Goal: Find specific page/section: Find specific page/section

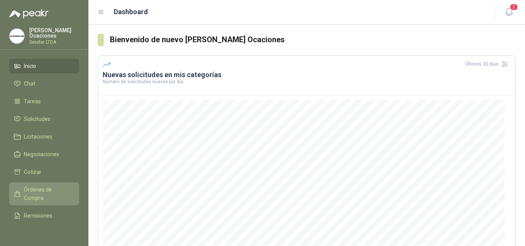
click at [55, 192] on span "Órdenes de Compra" at bounding box center [48, 194] width 48 height 17
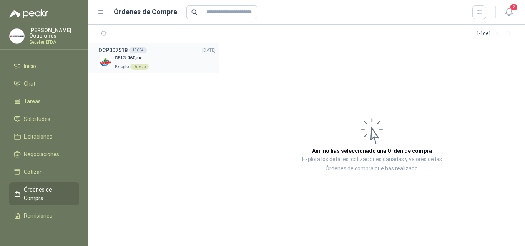
click at [111, 57] on img at bounding box center [104, 62] width 13 height 13
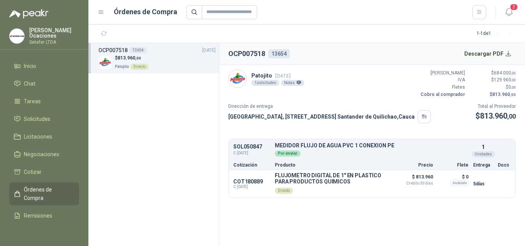
click at [287, 142] on div "SOL050847 C: [DATE] MEDIDOR FLUJO DE AGUA PVC 1 CONEXION PE Detalles Por enviar…" at bounding box center [372, 150] width 287 height 19
click at [254, 146] on p "SOL050847" at bounding box center [251, 147] width 37 height 6
click at [370, 186] on button "Detalles" at bounding box center [372, 184] width 36 height 10
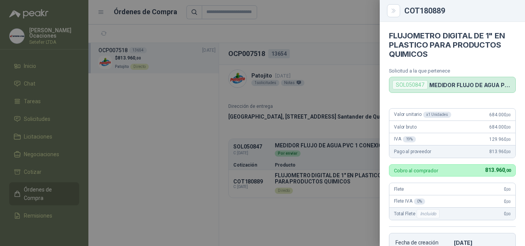
click at [453, 88] on p "MEDIDOR FLUJO DE AGUA PVC 1 CONEXION PE" at bounding box center [470, 85] width 83 height 7
click at [415, 83] on div "SOL050847" at bounding box center [409, 84] width 35 height 9
click at [395, 16] on button "Close" at bounding box center [393, 10] width 13 height 13
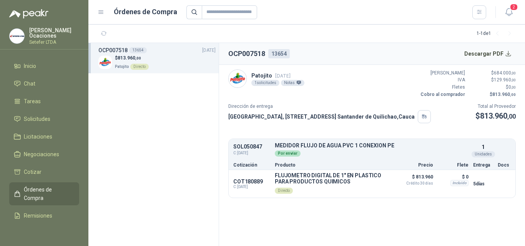
click at [246, 144] on p "SOL050847" at bounding box center [251, 147] width 37 height 6
click at [510, 54] on button "Descargar PDF" at bounding box center [488, 53] width 56 height 15
click at [178, 53] on div "OCP007518 13654 [DATE]" at bounding box center [156, 50] width 117 height 8
click at [280, 55] on div "13654" at bounding box center [279, 53] width 22 height 9
click at [51, 191] on span "Órdenes de Compra" at bounding box center [48, 194] width 48 height 17
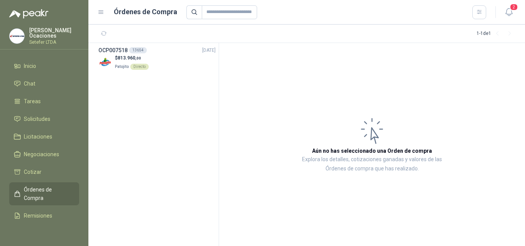
click at [41, 193] on span "Órdenes de Compra" at bounding box center [48, 194] width 48 height 17
click at [155, 58] on div "$ 813.960 ,00 Patojito Directo" at bounding box center [156, 63] width 117 height 16
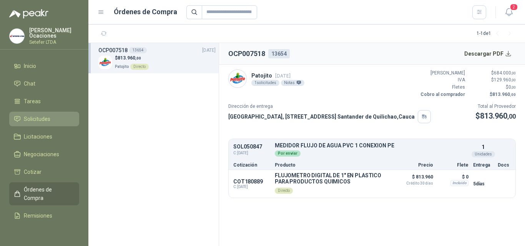
click at [53, 115] on li "Solicitudes" at bounding box center [44, 119] width 61 height 8
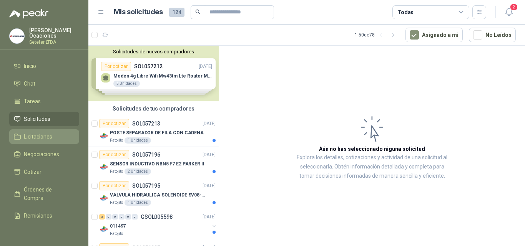
click at [51, 134] on span "Licitaciones" at bounding box center [38, 137] width 28 height 8
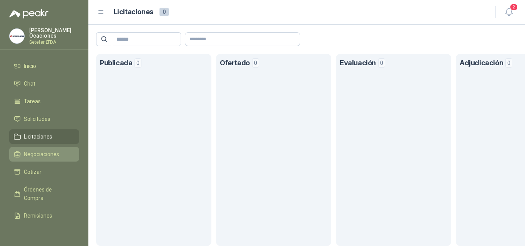
click at [51, 150] on span "Negociaciones" at bounding box center [41, 154] width 35 height 8
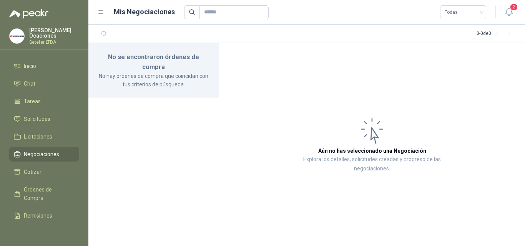
click at [58, 163] on ul "Inicio Chat Tareas Solicitudes Licitaciones Negociaciones Cotizar Órdenes de Co…" at bounding box center [44, 143] width 88 height 169
click at [57, 166] on link "Cotizar" at bounding box center [44, 172] width 70 height 15
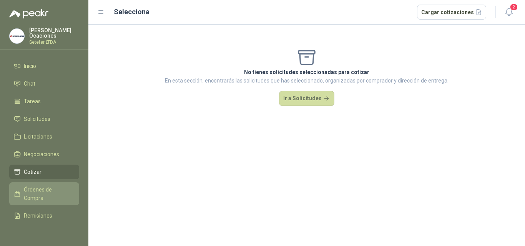
click at [51, 196] on span "Órdenes de Compra" at bounding box center [48, 194] width 48 height 17
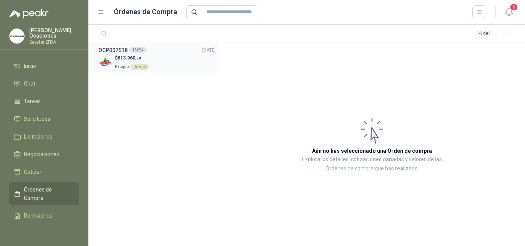
click at [174, 60] on div "$ 813.960 ,00 Patojito Directo" at bounding box center [156, 63] width 117 height 16
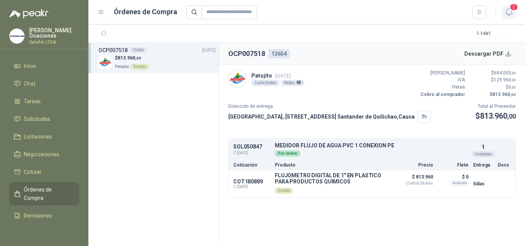
click at [512, 15] on icon "button" at bounding box center [509, 12] width 10 height 10
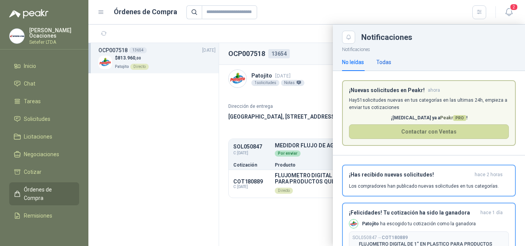
click at [389, 62] on div "Todas" at bounding box center [383, 62] width 15 height 8
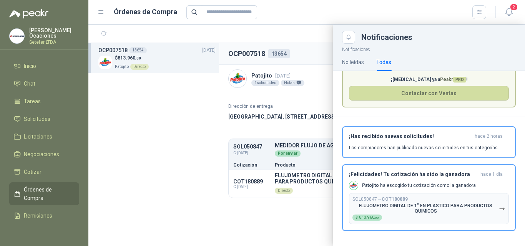
scroll to position [39, 0]
